Goal: Transaction & Acquisition: Purchase product/service

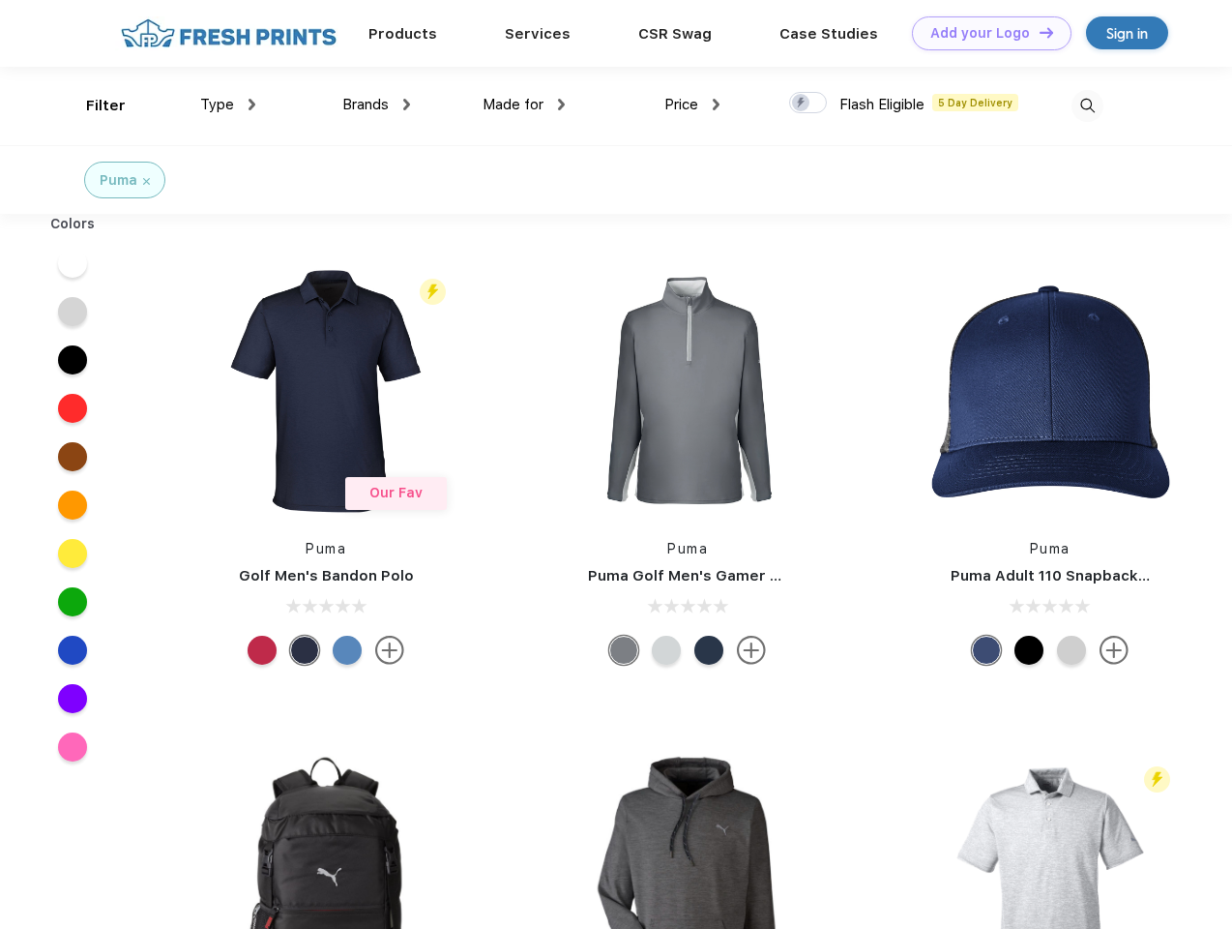
click at [985, 33] on link "Add your Logo Design Tool" at bounding box center [992, 33] width 160 height 34
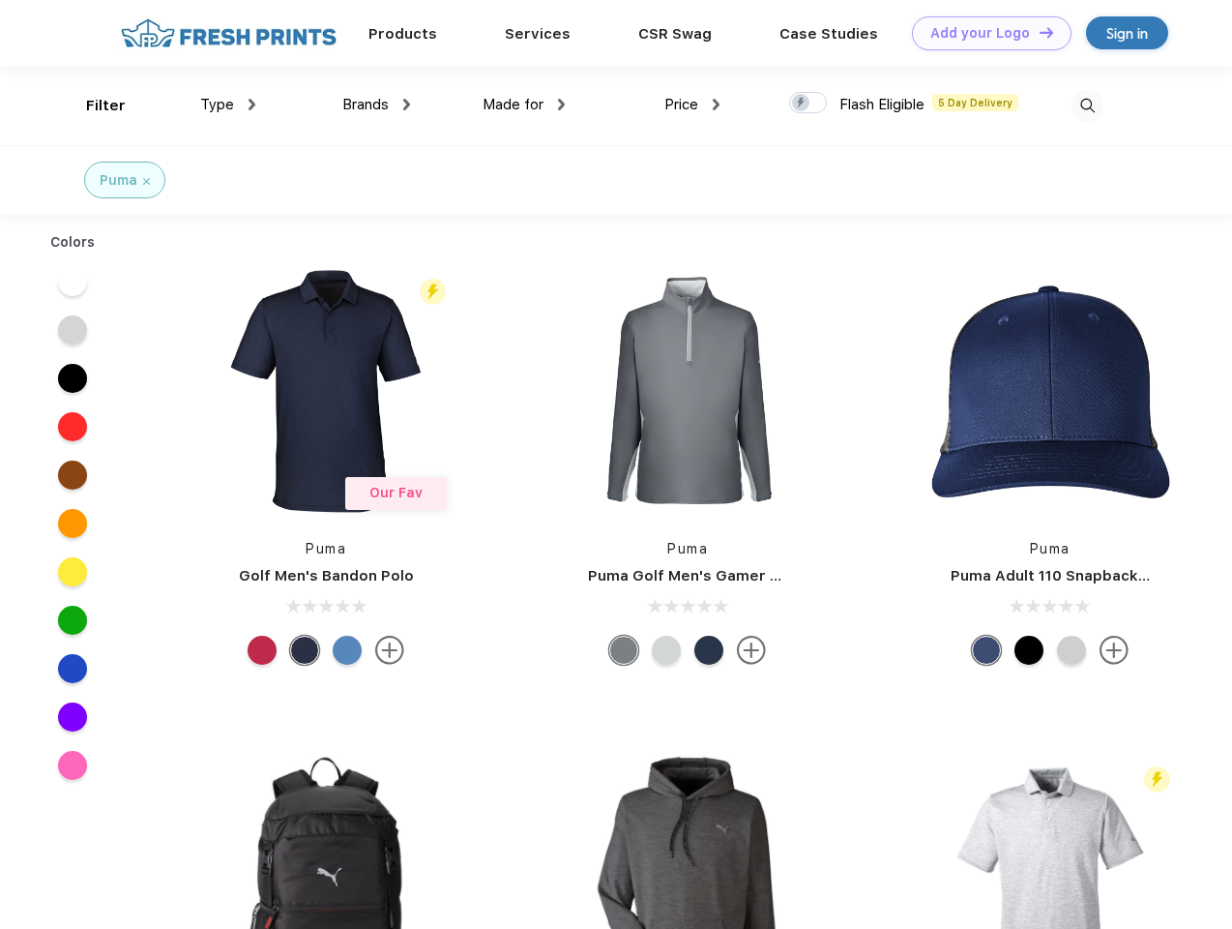
click at [0, 0] on div "Design Tool" at bounding box center [0, 0] width 0 height 0
click at [1038, 32] on link "Add your Logo Design Tool" at bounding box center [992, 33] width 160 height 34
click at [93, 105] on div "Filter" at bounding box center [106, 106] width 40 height 22
click at [228, 104] on span "Type" at bounding box center [217, 104] width 34 height 17
click at [376, 104] on span "Brands" at bounding box center [365, 104] width 46 height 17
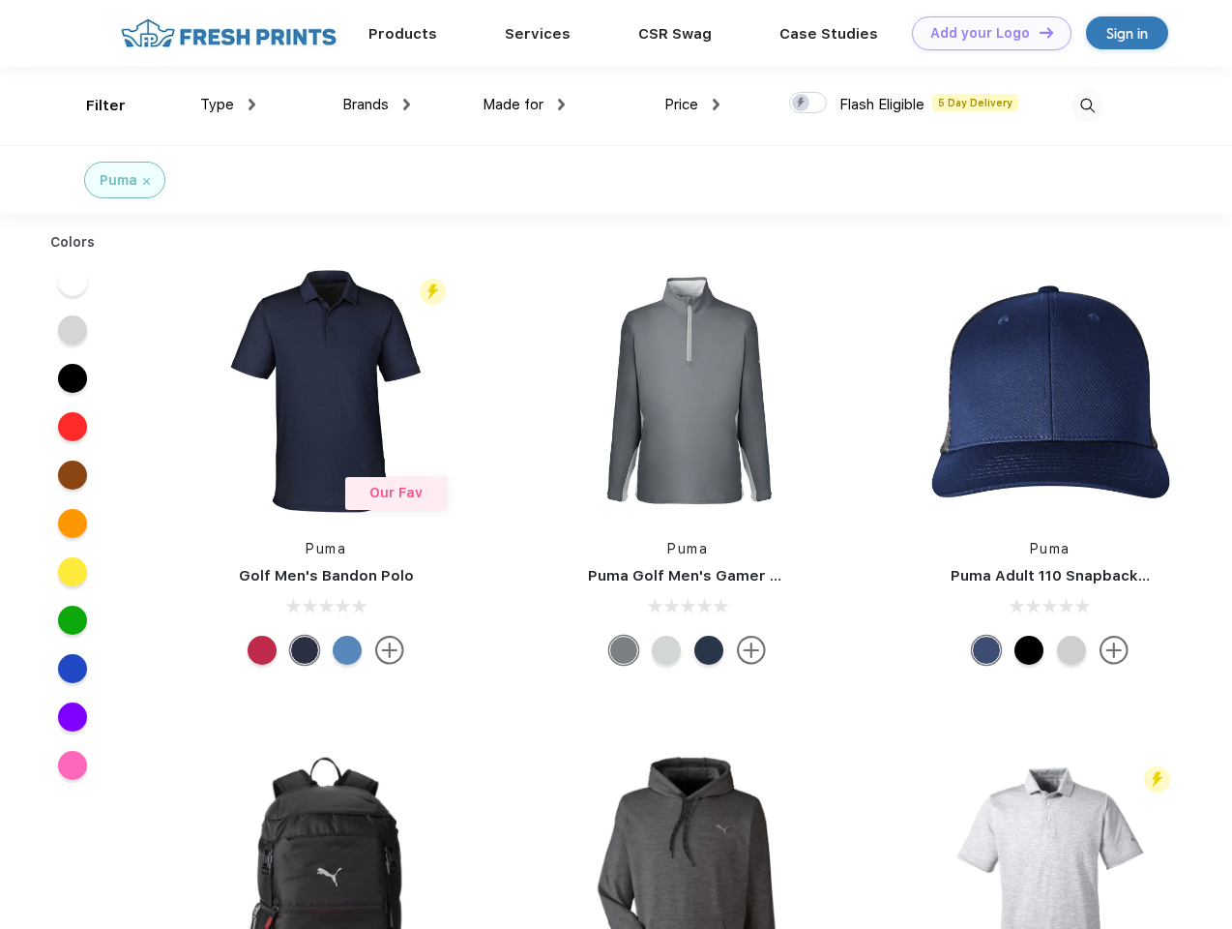
click at [524, 104] on span "Made for" at bounding box center [513, 104] width 61 height 17
click at [693, 104] on span "Price" at bounding box center [682, 104] width 34 height 17
click at [809, 103] on div at bounding box center [808, 102] width 38 height 21
click at [802, 103] on input "checkbox" at bounding box center [795, 97] width 13 height 13
click at [1087, 105] on img at bounding box center [1088, 106] width 32 height 32
